Goal: Navigation & Orientation: Find specific page/section

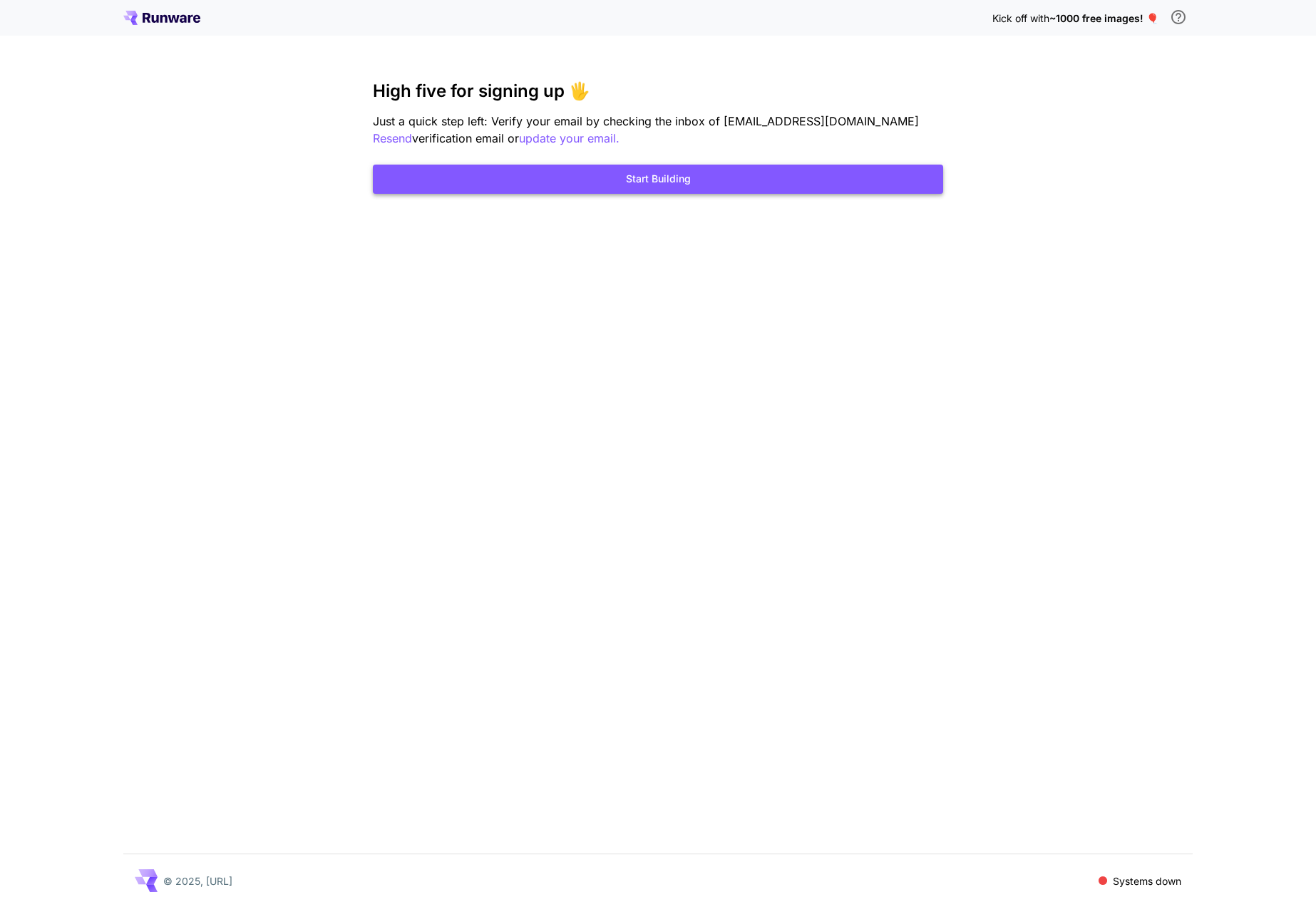
click at [684, 182] on button "Start Building" at bounding box center [658, 180] width 570 height 29
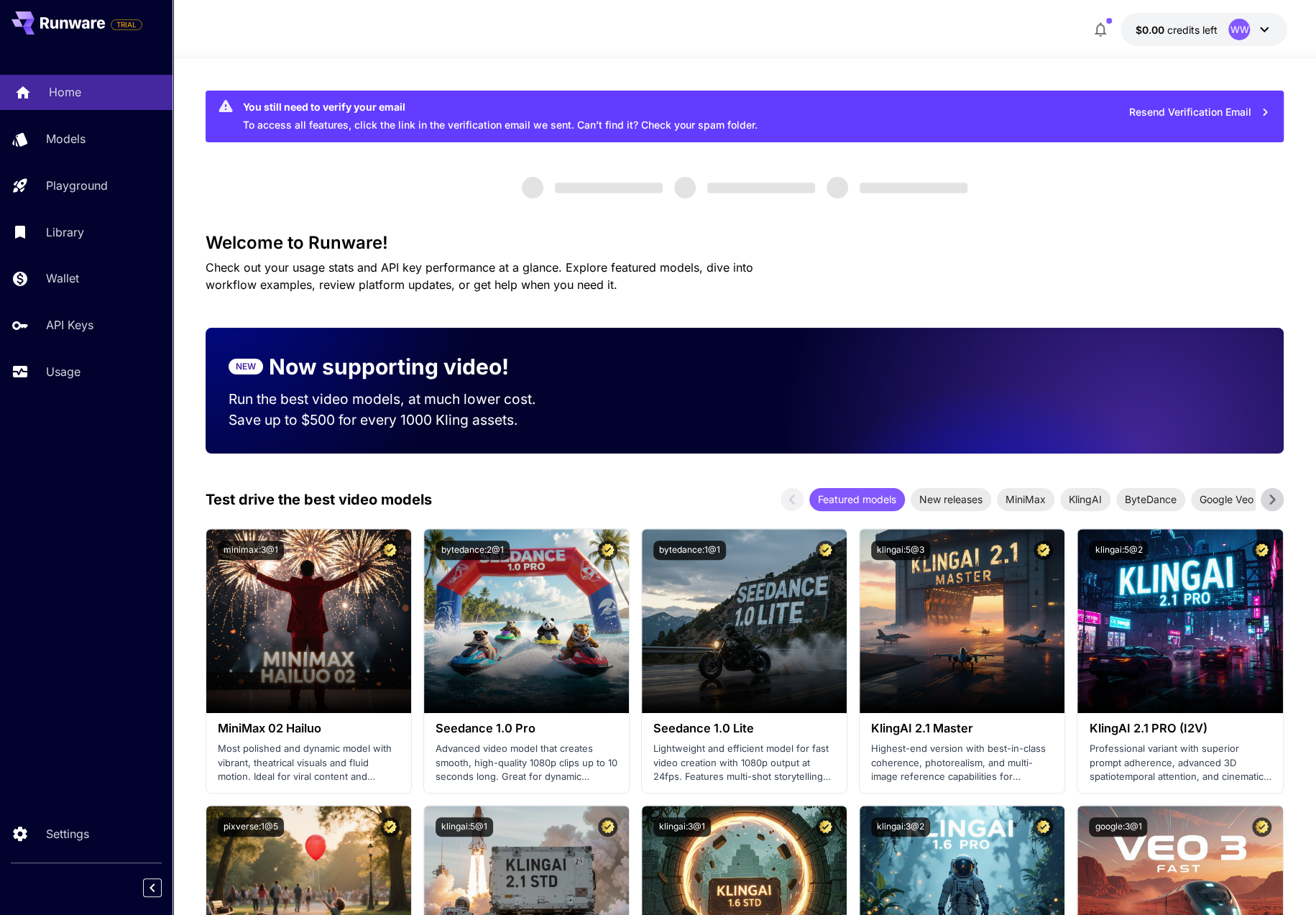
click at [75, 104] on link "Home" at bounding box center [86, 92] width 172 height 35
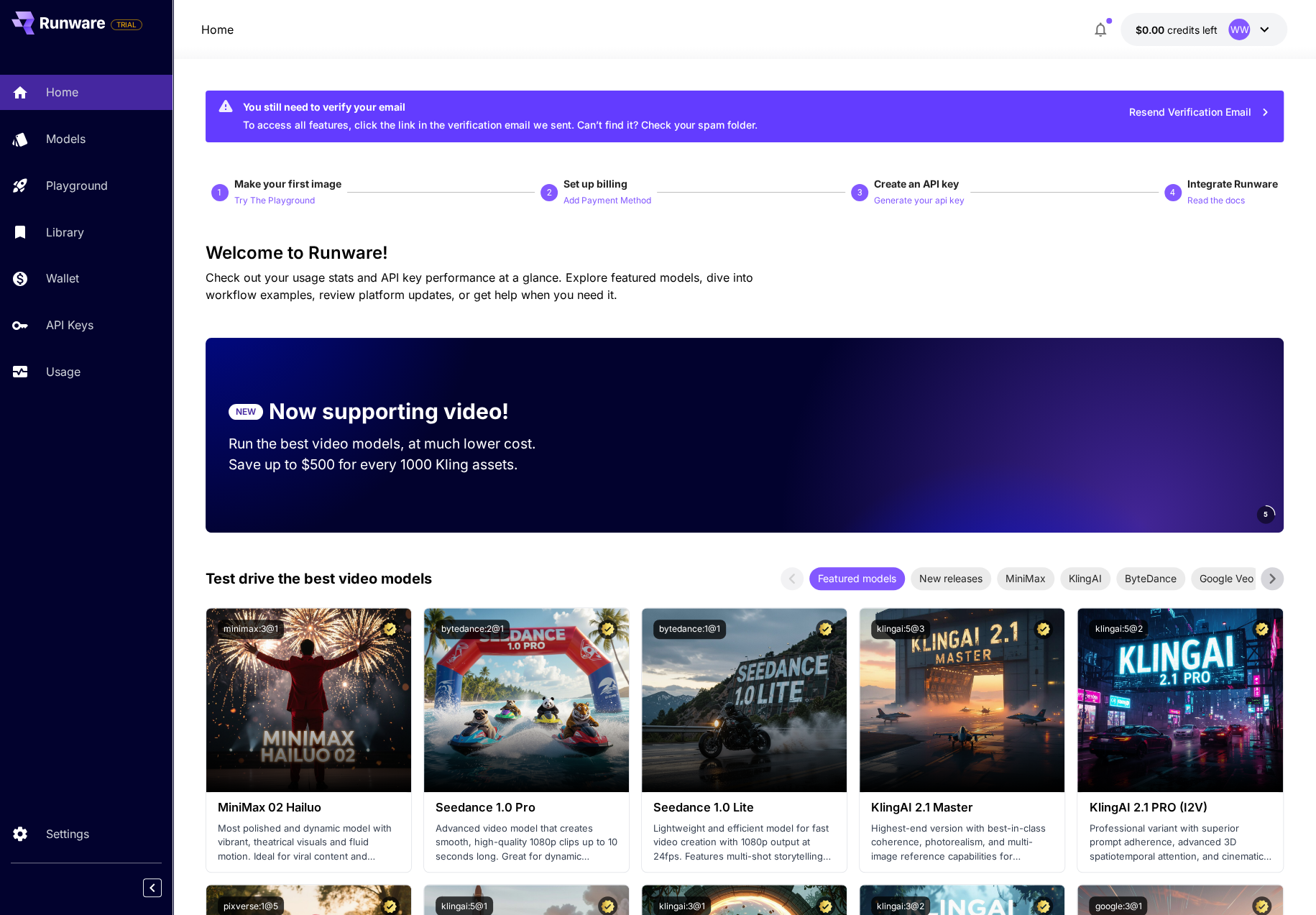
click at [1237, 27] on div "WW" at bounding box center [1239, 29] width 21 height 21
